Goal: Task Accomplishment & Management: Manage account settings

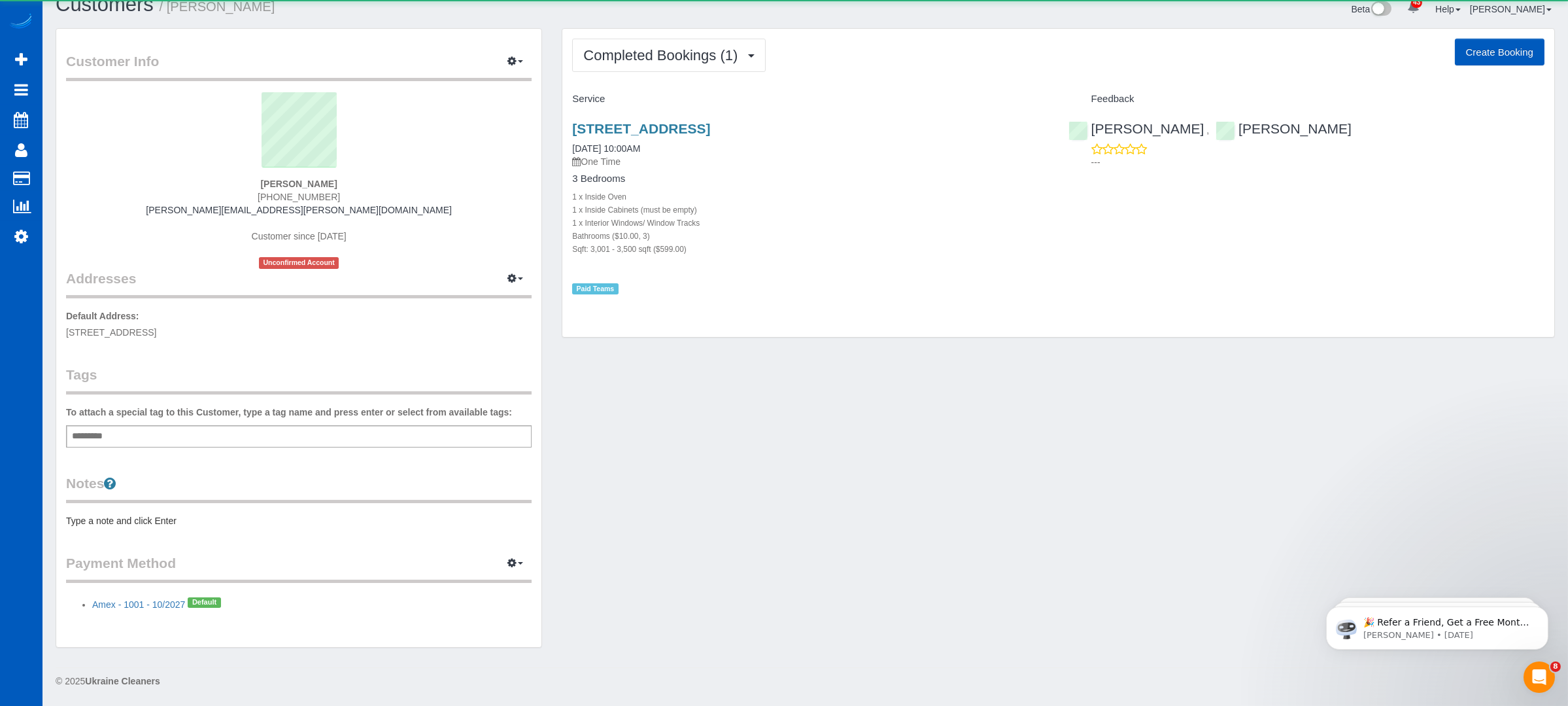
scroll to position [20, 0]
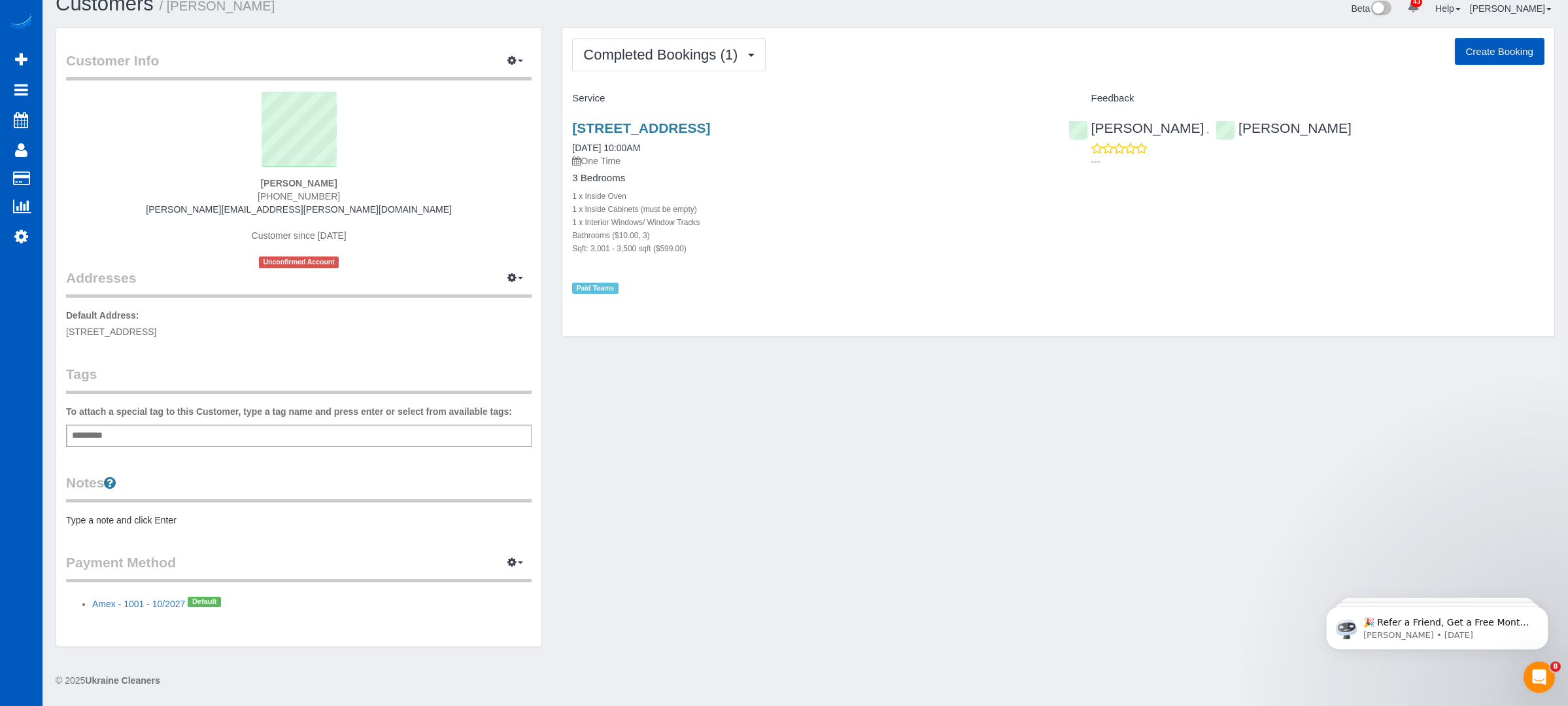
click at [133, 432] on div "Add a tag" at bounding box center [299, 435] width 465 height 22
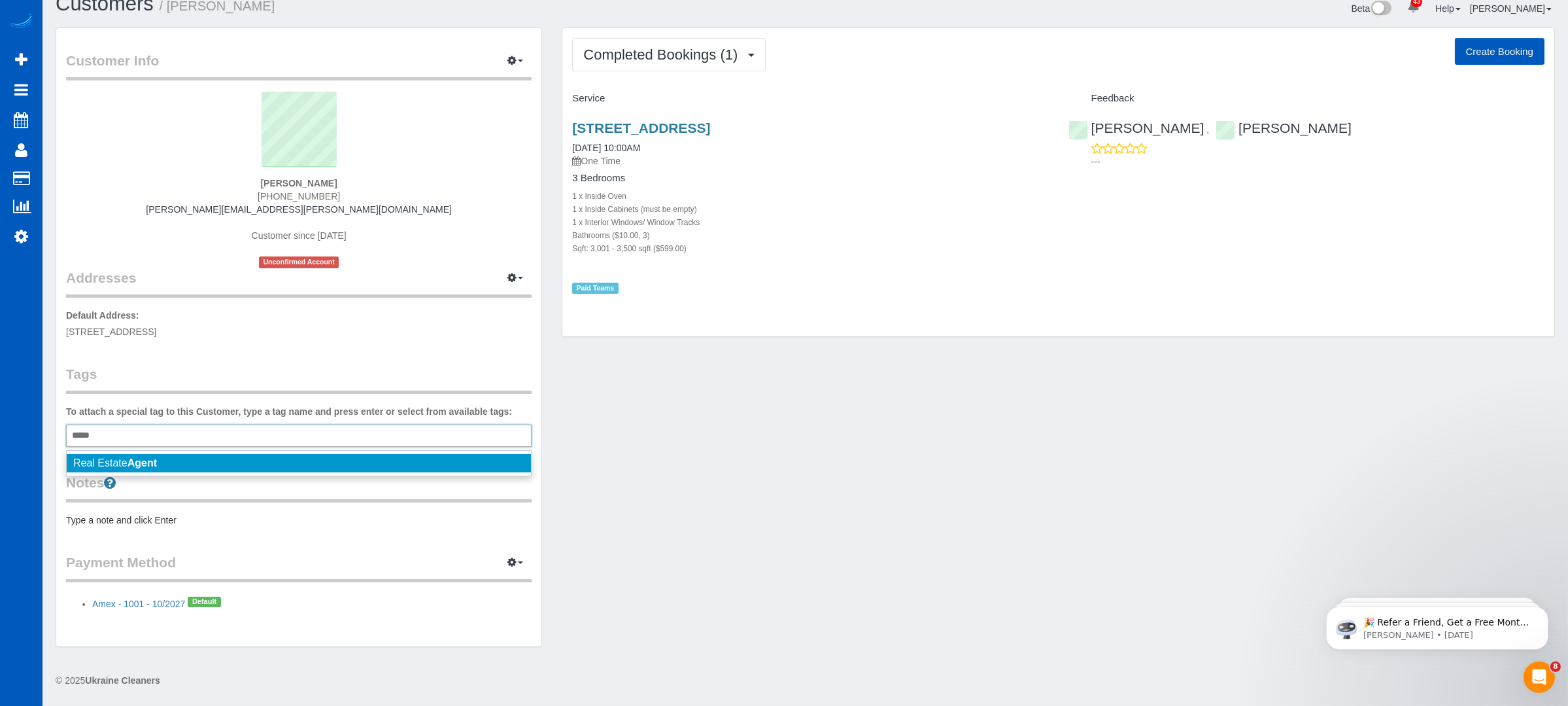
type input "*****"
click at [110, 459] on span "Real Estate Agent" at bounding box center [115, 463] width 84 height 12
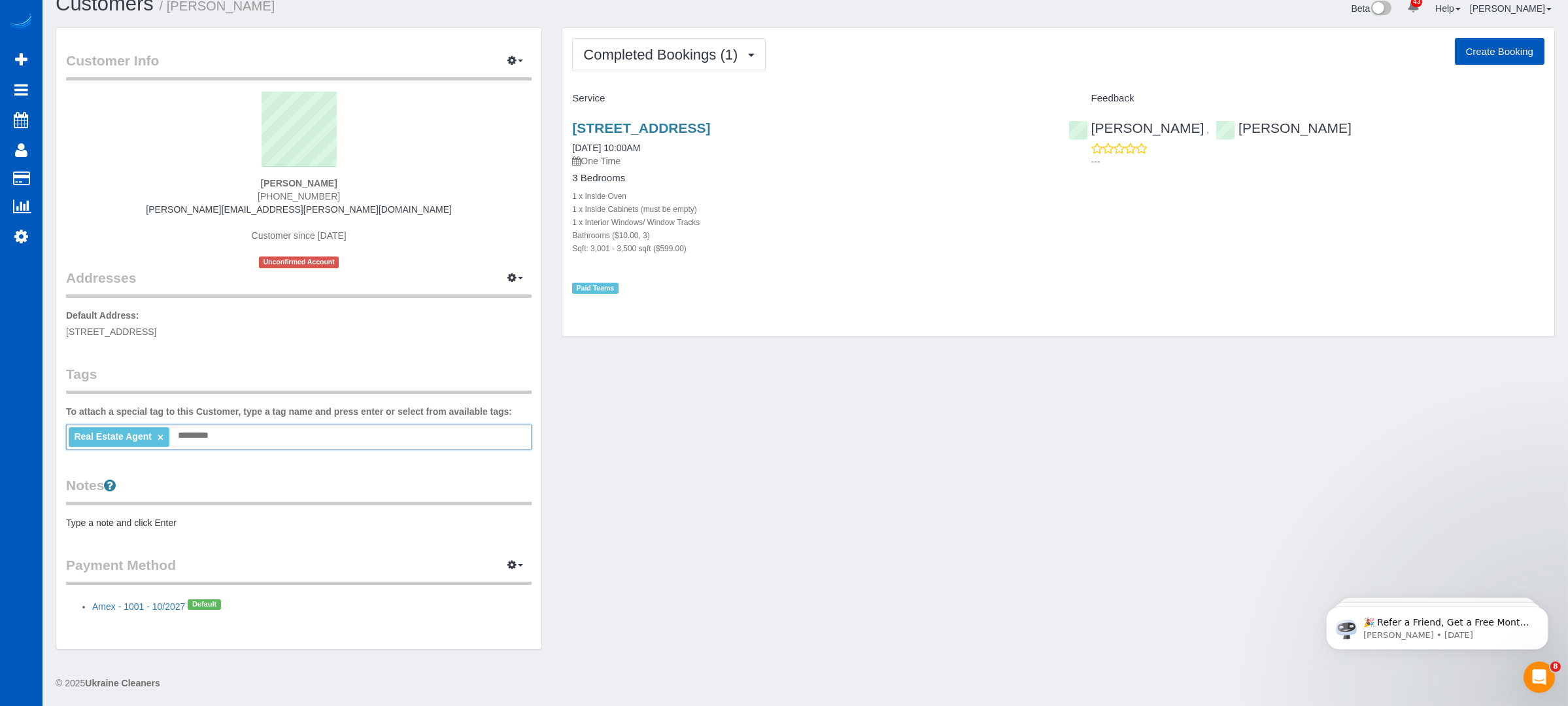
click at [770, 435] on div "Customer Info Edit Contact Info Send Message Email Preferences Special Sales Ta…" at bounding box center [805, 345] width 1519 height 635
click at [701, 123] on link "[STREET_ADDRESS]" at bounding box center [640, 128] width 138 height 15
click at [708, 58] on span "Completed Bookings (1)" at bounding box center [664, 54] width 161 height 16
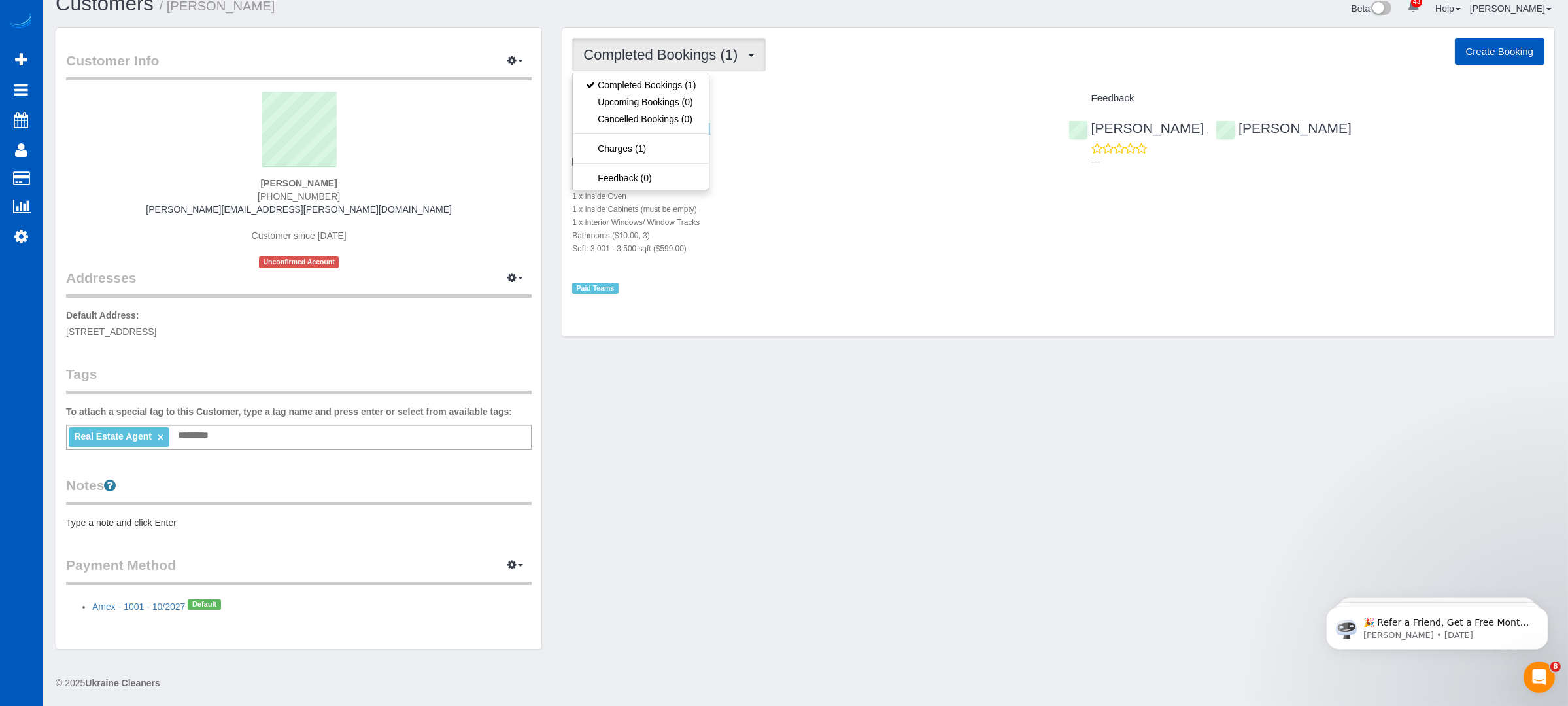
click at [897, 67] on div "Completed Bookings (1) Completed Bookings (1) Upcoming Bookings (0) Cancelled B…" at bounding box center [1058, 54] width 973 height 34
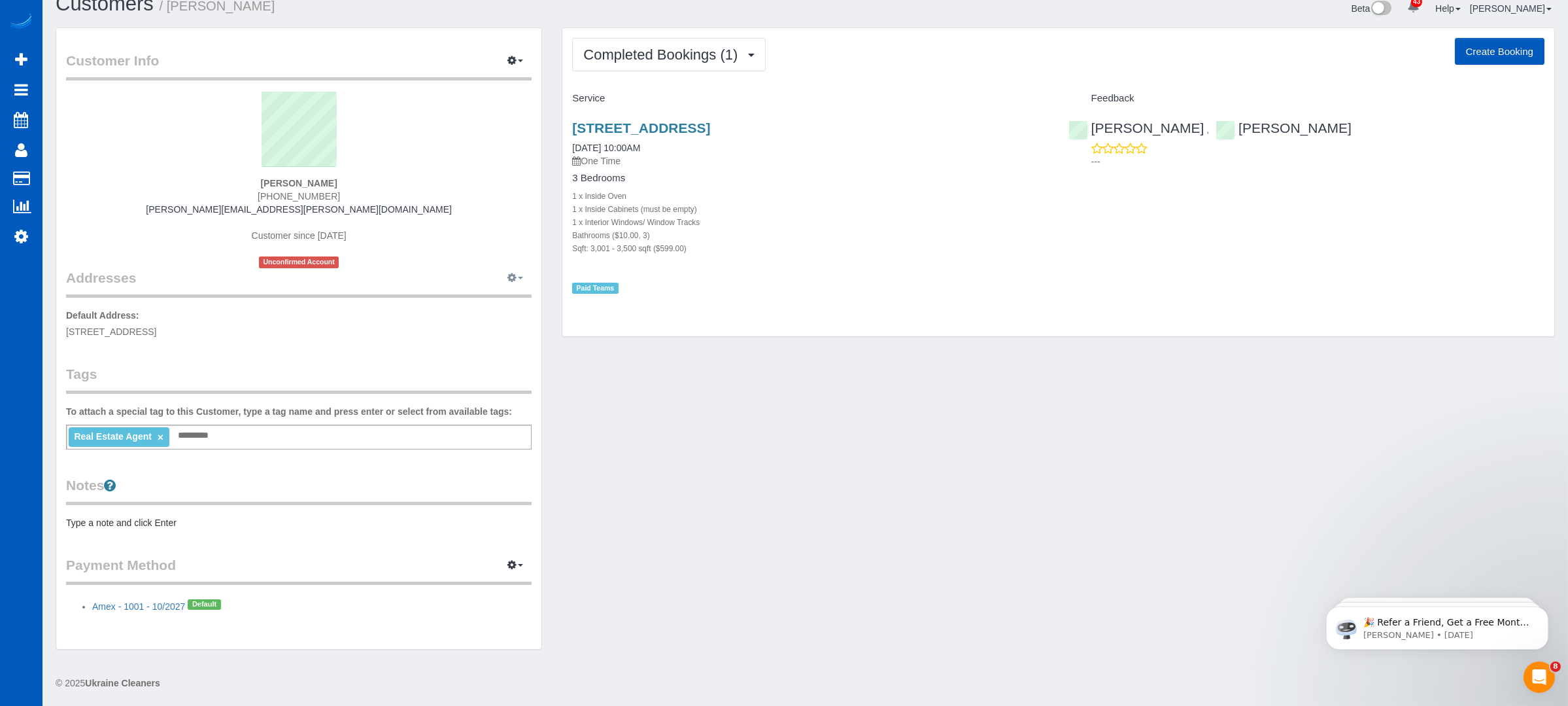
click at [523, 280] on button "button" at bounding box center [515, 277] width 33 height 20
click at [499, 301] on button "Manage Addresses" at bounding box center [478, 302] width 106 height 18
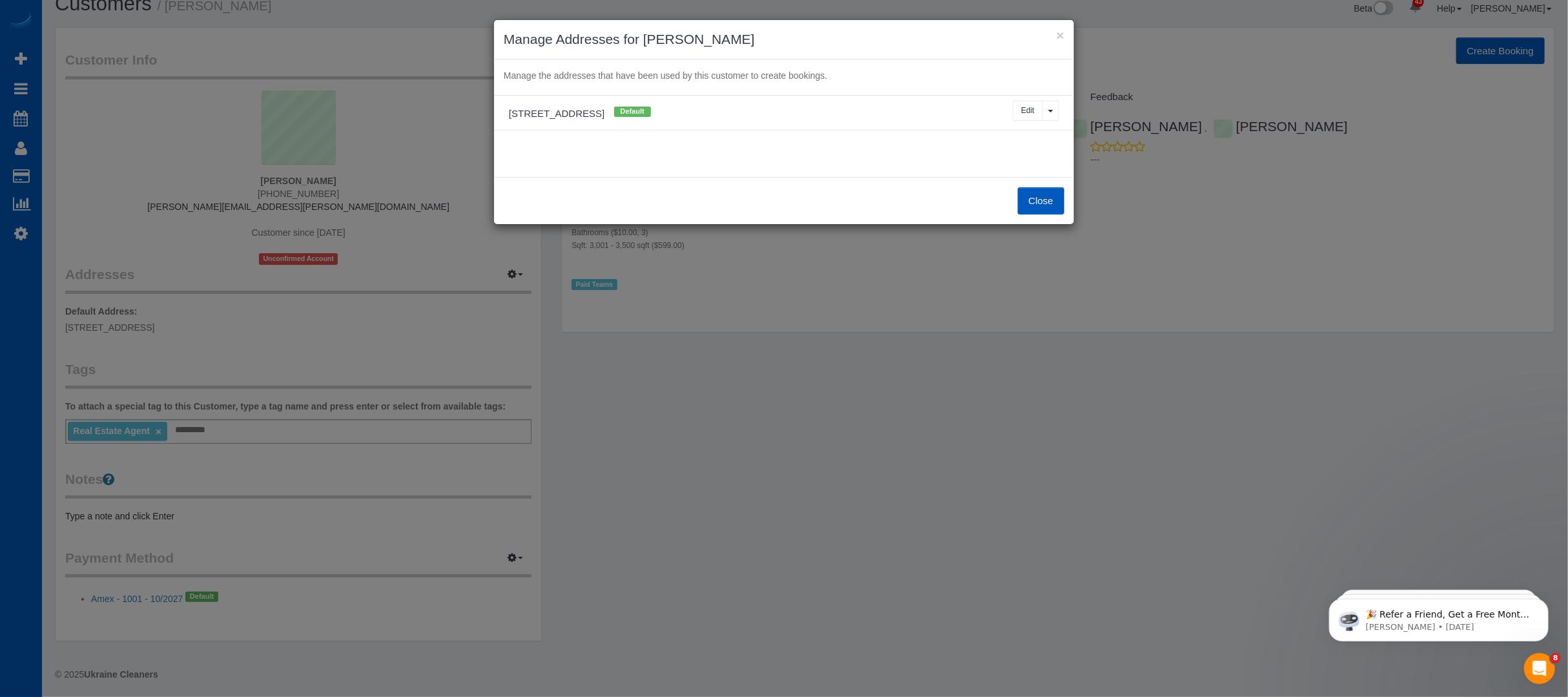
click at [1046, 206] on button "Close" at bounding box center [1041, 201] width 47 height 28
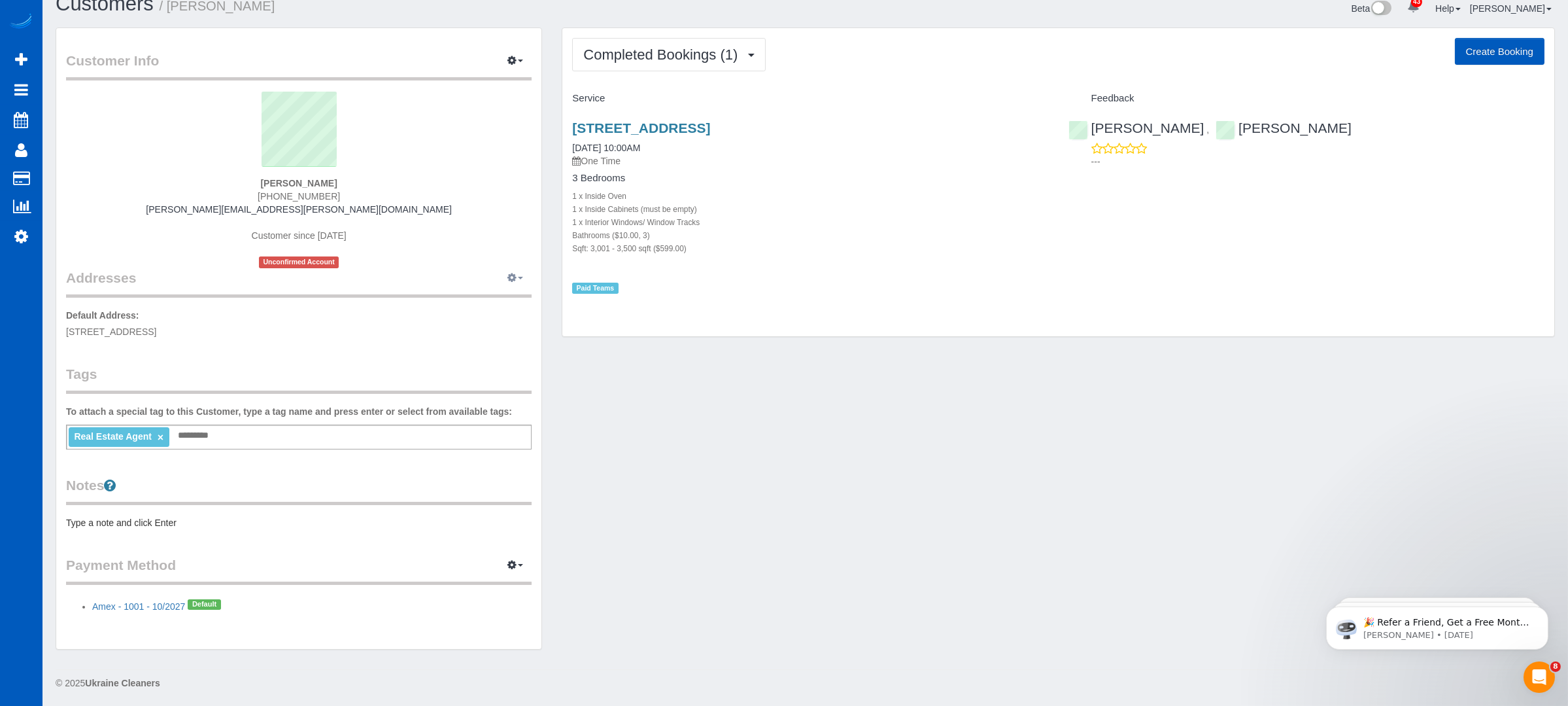
click at [512, 274] on icon "button" at bounding box center [512, 277] width 10 height 8
drag, startPoint x: 512, startPoint y: 213, endPoint x: 512, endPoint y: 203, distance: 10.0
click at [512, 209] on div "[PERSON_NAME] [PHONE_NUMBER] [PERSON_NAME][EMAIL_ADDRESS][PERSON_NAME][DOMAIN_N…" at bounding box center [299, 179] width 465 height 176
click at [520, 68] on button "button" at bounding box center [515, 61] width 33 height 20
click at [715, 563] on div "Customer Info Edit Contact Info Send Message Email Preferences Special Sales Ta…" at bounding box center [805, 345] width 1519 height 635
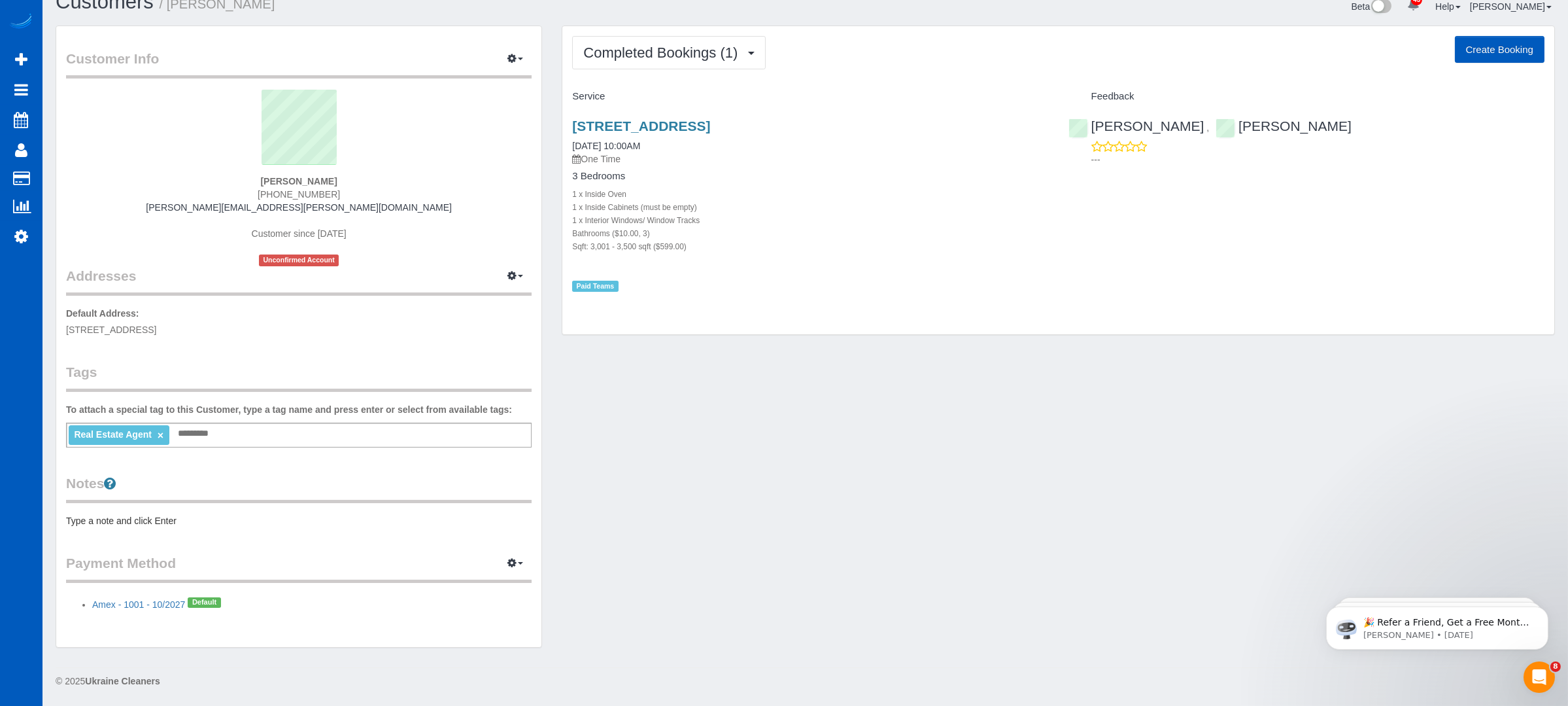
scroll to position [23, 0]
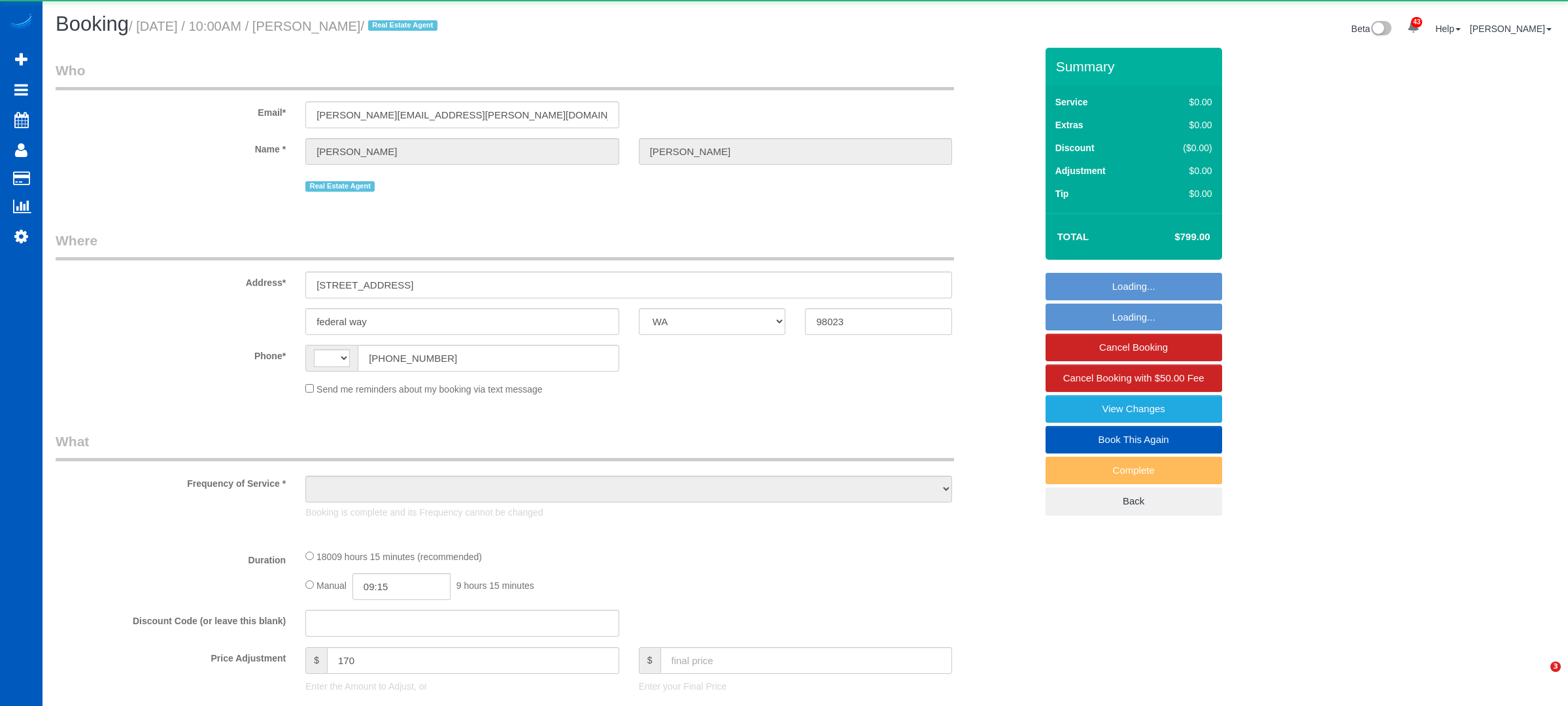
select select "WA"
select select "string:[GEOGRAPHIC_DATA]"
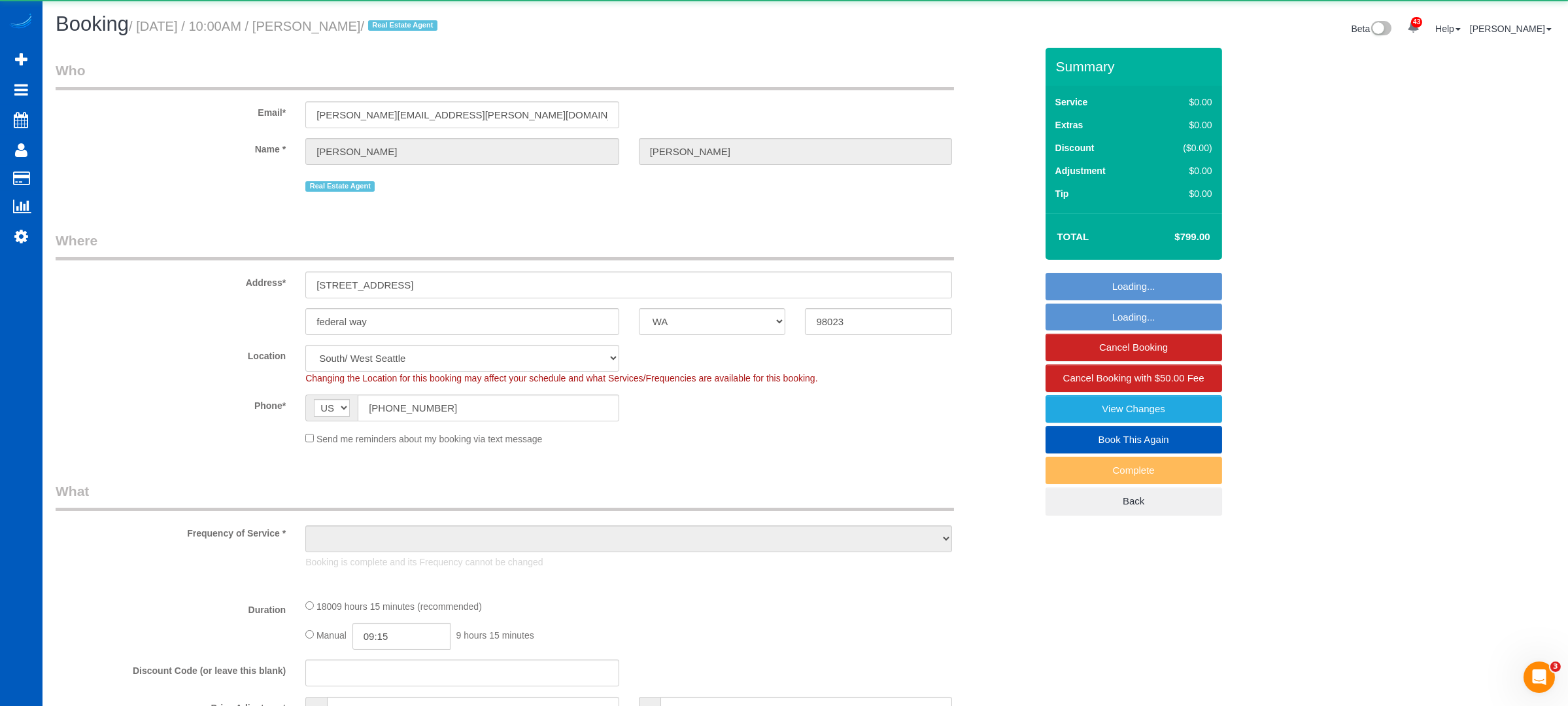
select select "object:1005"
select select "string:fspay-c56d8751-4176-418a-a090-cecf6d12da0b"
select select "3"
select select "3001"
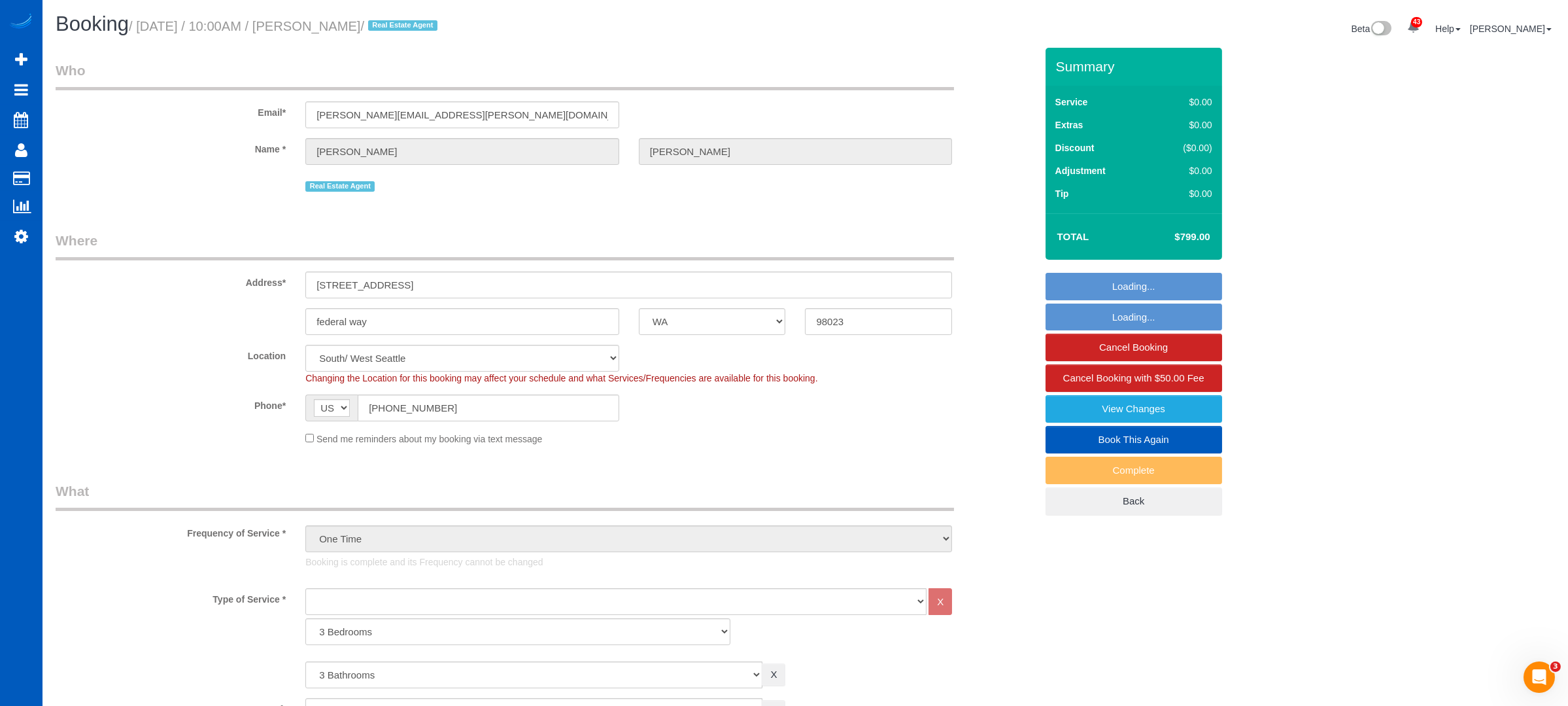
select select "3"
select select "3001"
